Goal: Information Seeking & Learning: Learn about a topic

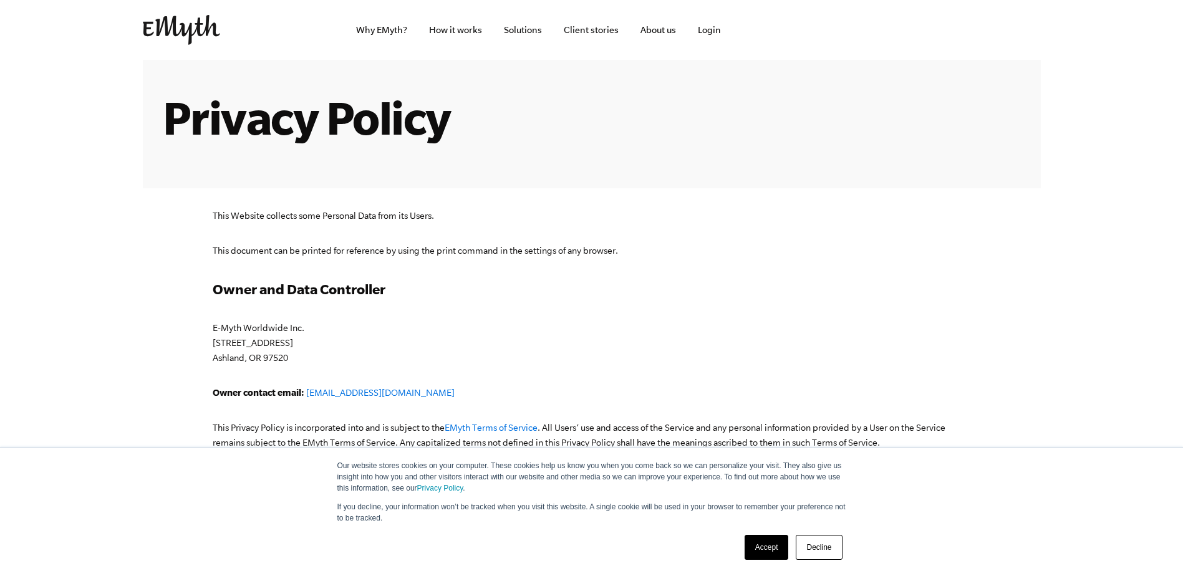
click at [771, 551] on link "Accept" at bounding box center [767, 547] width 44 height 25
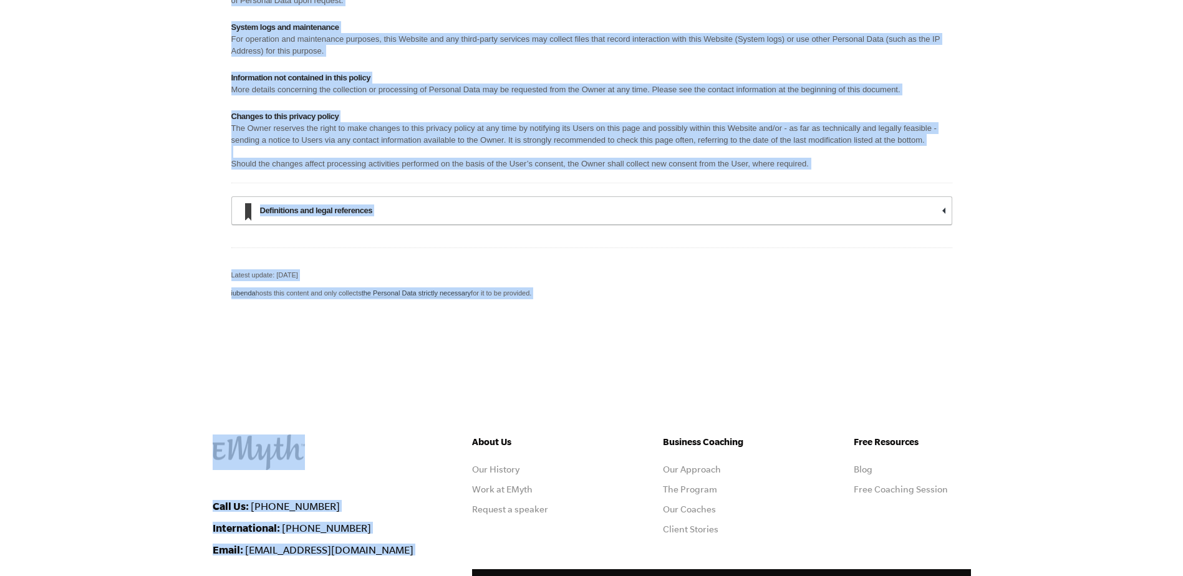
scroll to position [10385, 0]
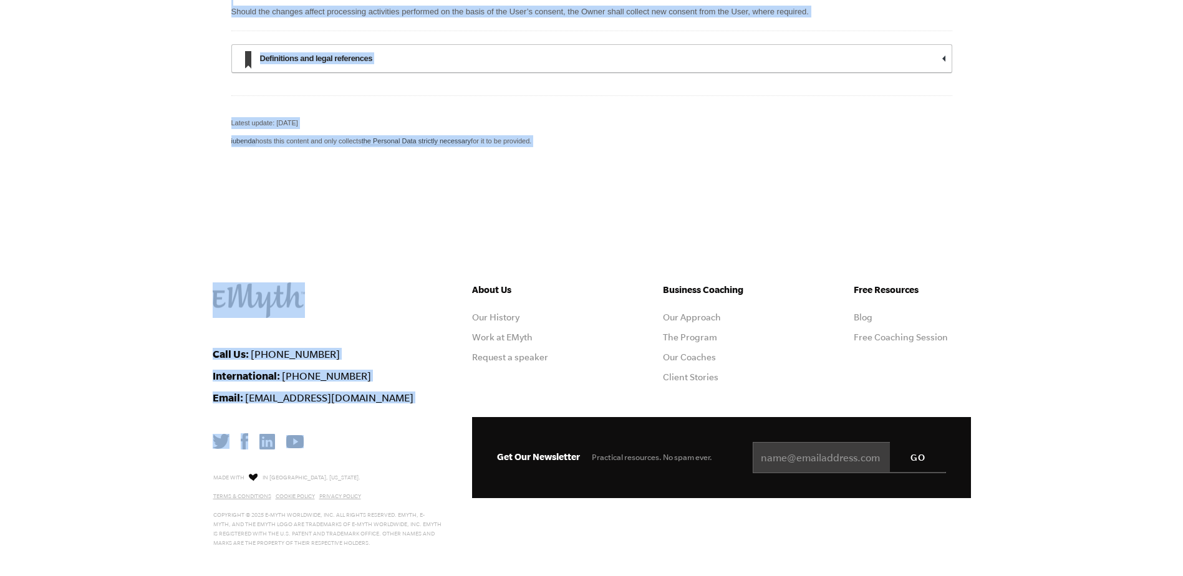
drag, startPoint x: 215, startPoint y: 217, endPoint x: 389, endPoint y: 607, distance: 427.1
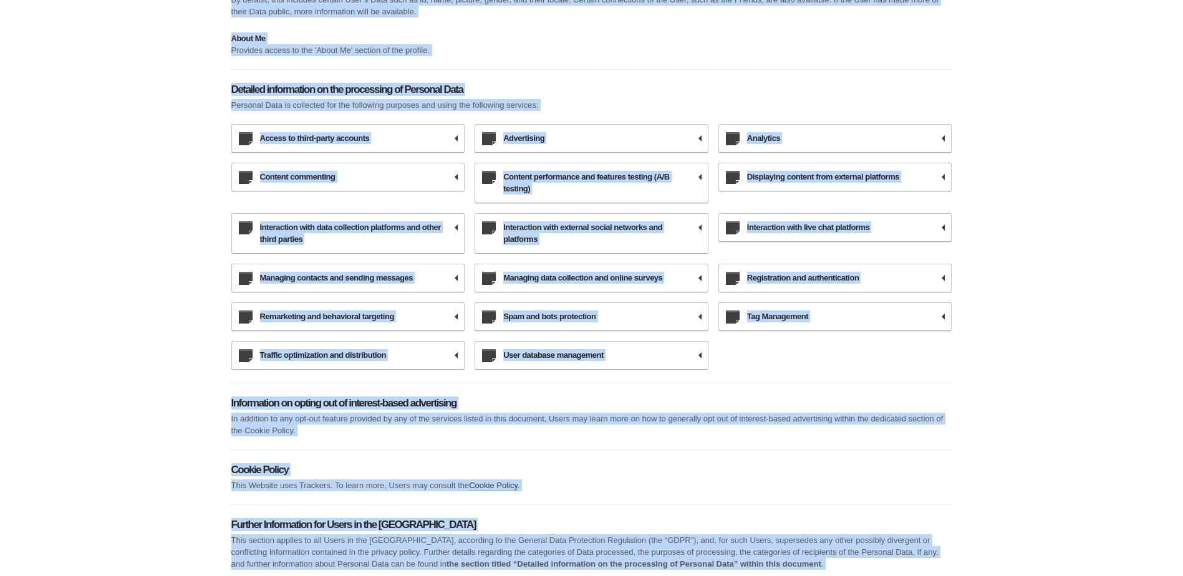
scroll to position [7516, 0]
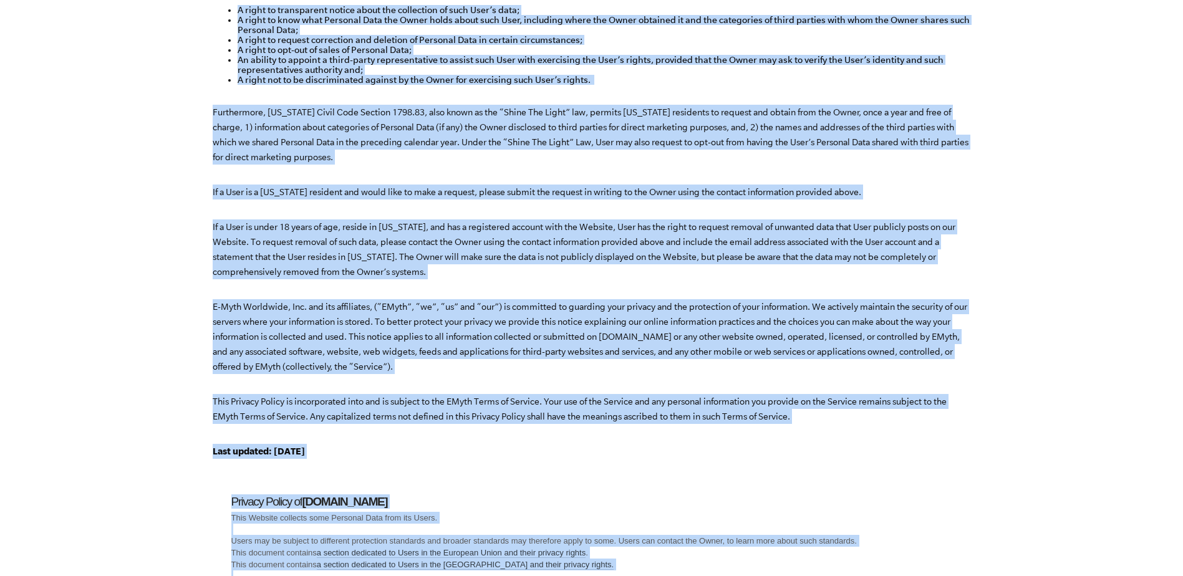
scroll to position [4343, 0]
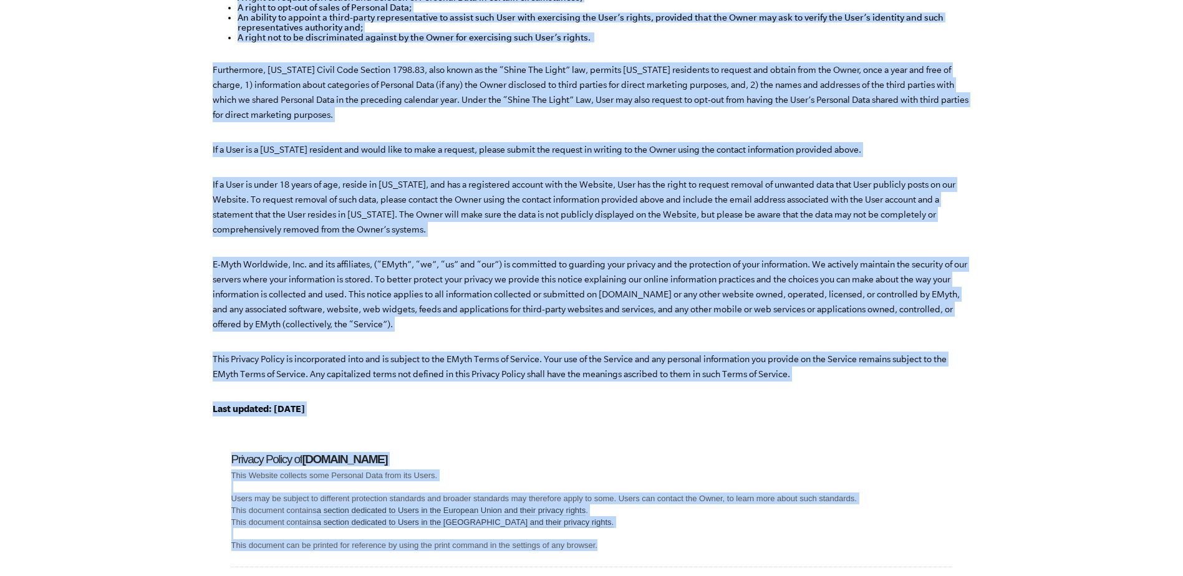
drag, startPoint x: 208, startPoint y: 74, endPoint x: 378, endPoint y: 384, distance: 353.1
copy div "Loremipsum Dolorsi Ametco Adi Elitseddoe Temporin Utlabor Etd (MAGN) al e adm v…"
click at [637, 263] on p "E-Myth Worldwide, Inc. and its affiliates, (“EMyth”, “we”, “us” and “our”) is c…" at bounding box center [592, 294] width 758 height 75
